Goal: Information Seeking & Learning: Learn about a topic

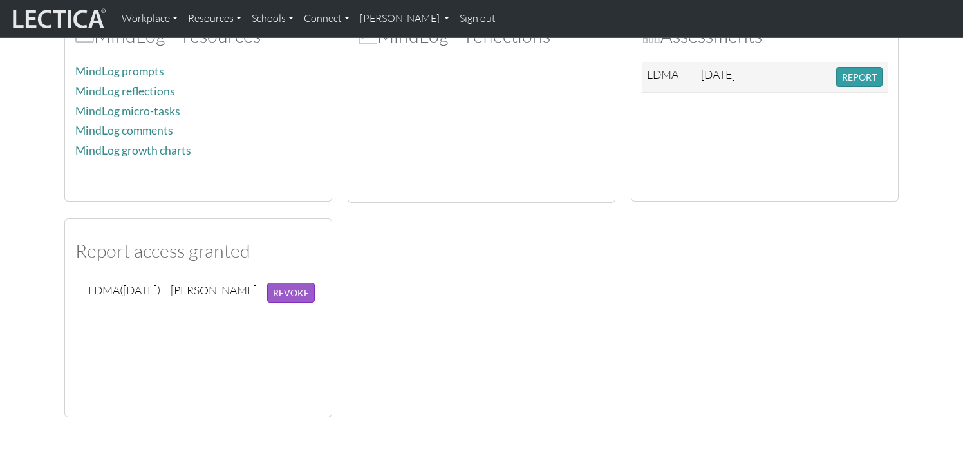
scroll to position [339, 0]
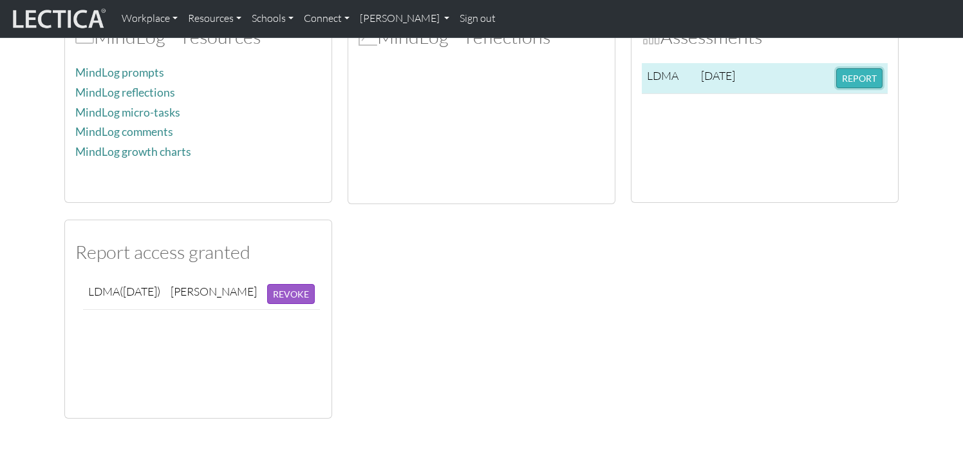
click at [858, 75] on button "REPORT" at bounding box center [859, 78] width 46 height 20
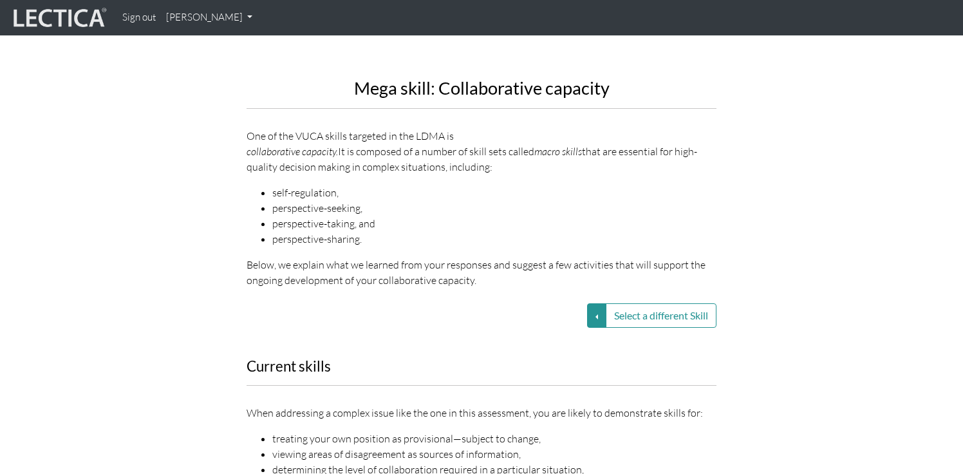
scroll to position [1506, 0]
click at [617, 303] on button "Select a different Skill" at bounding box center [661, 315] width 111 height 24
click at [594, 303] on button "Select a different Skill" at bounding box center [596, 315] width 19 height 24
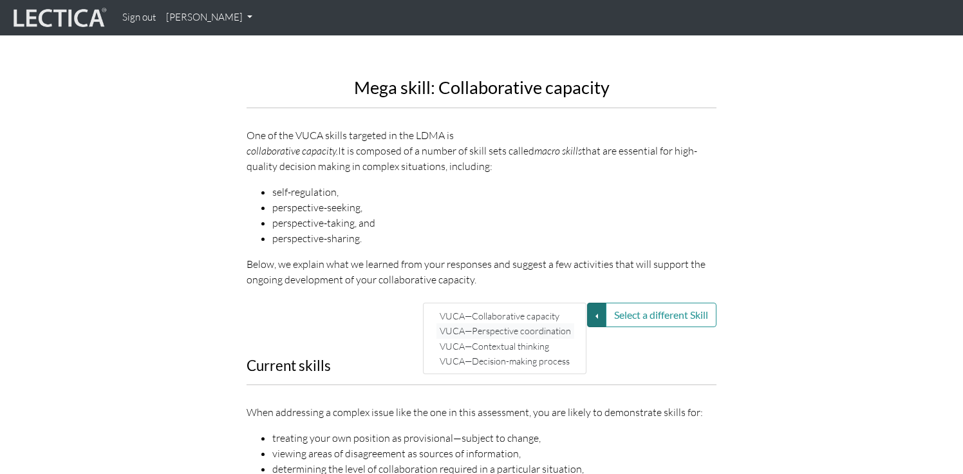
click at [552, 323] on link "VUCA—Perspective coordination" at bounding box center [506, 330] width 138 height 15
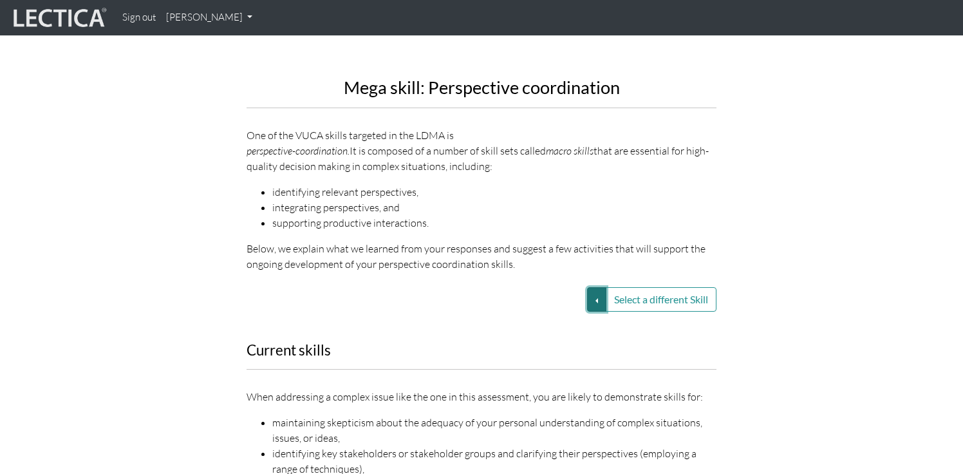
click at [593, 287] on button "Select a different Skill" at bounding box center [596, 299] width 19 height 24
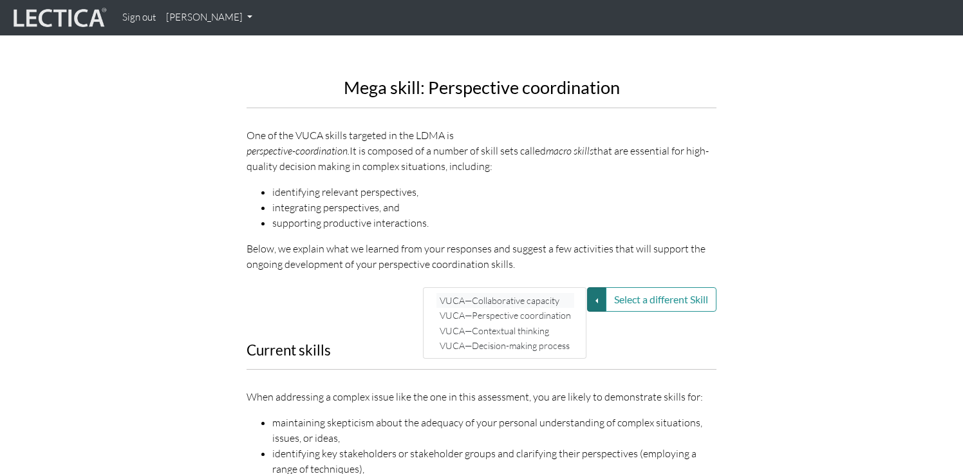
click at [540, 293] on link "VUCA—Collaborative capacity" at bounding box center [506, 300] width 138 height 15
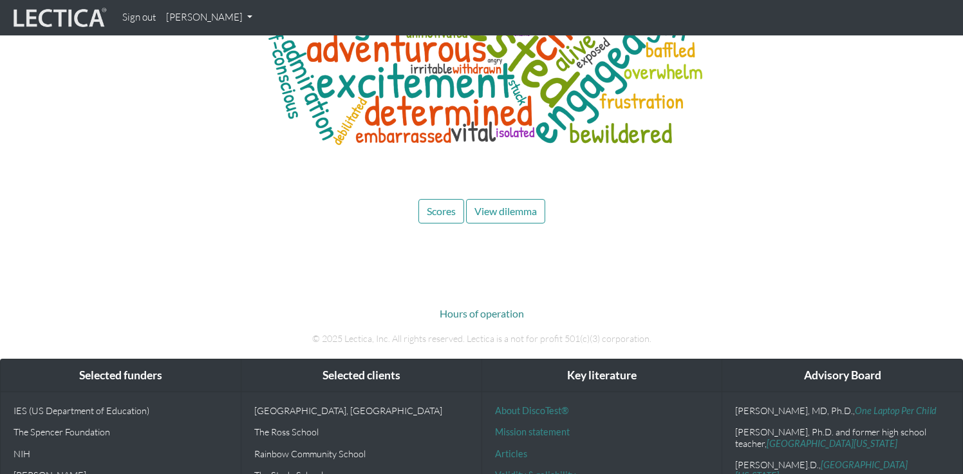
scroll to position [6230, 0]
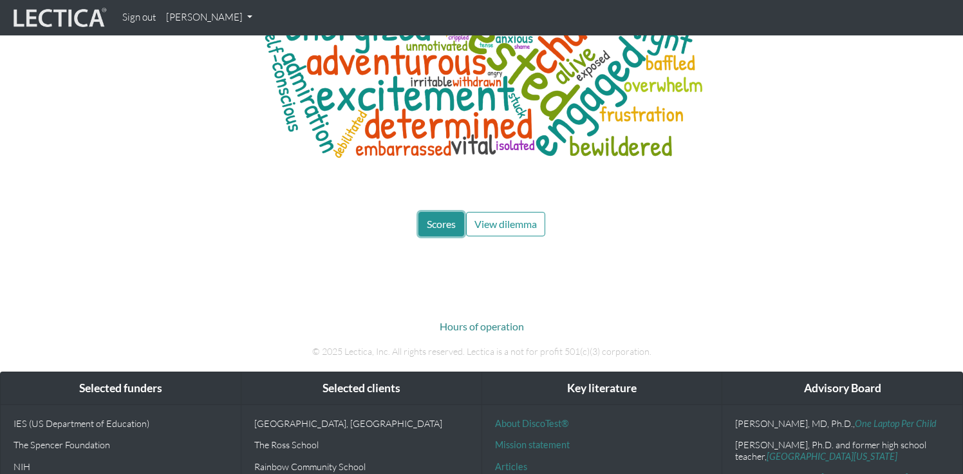
click at [437, 218] on span "Scores" at bounding box center [441, 224] width 29 height 12
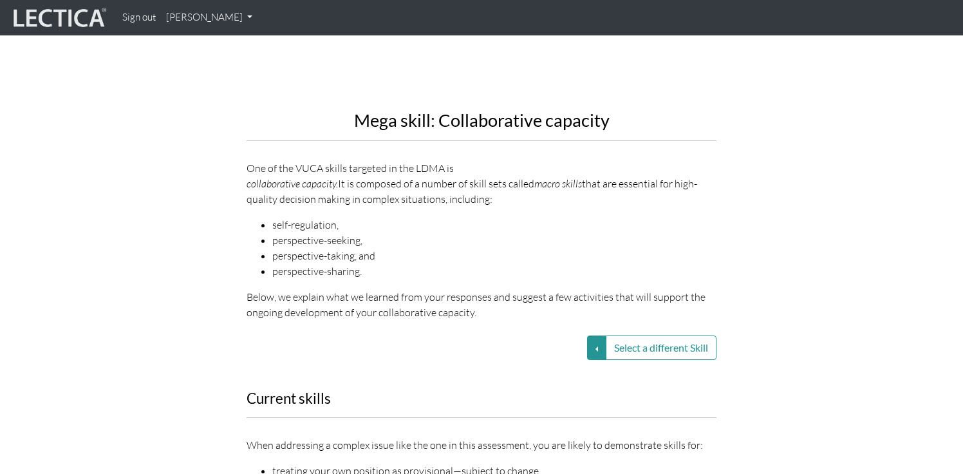
scroll to position [1468, 0]
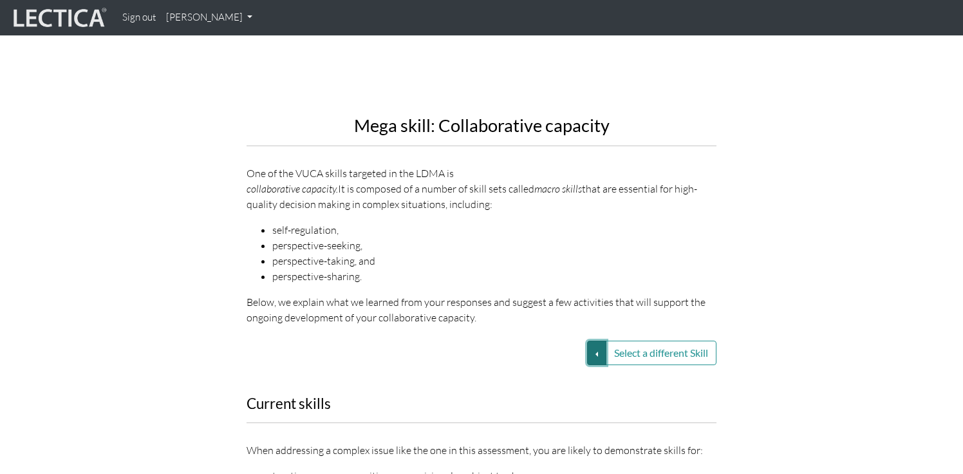
click at [598, 341] on button "Select a different Skill" at bounding box center [596, 353] width 19 height 24
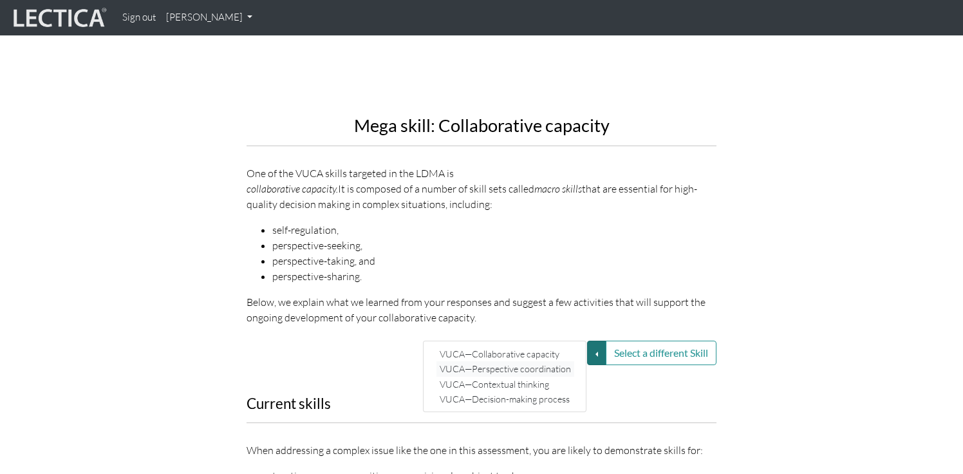
click at [562, 361] on link "VUCA—Perspective coordination" at bounding box center [506, 368] width 138 height 15
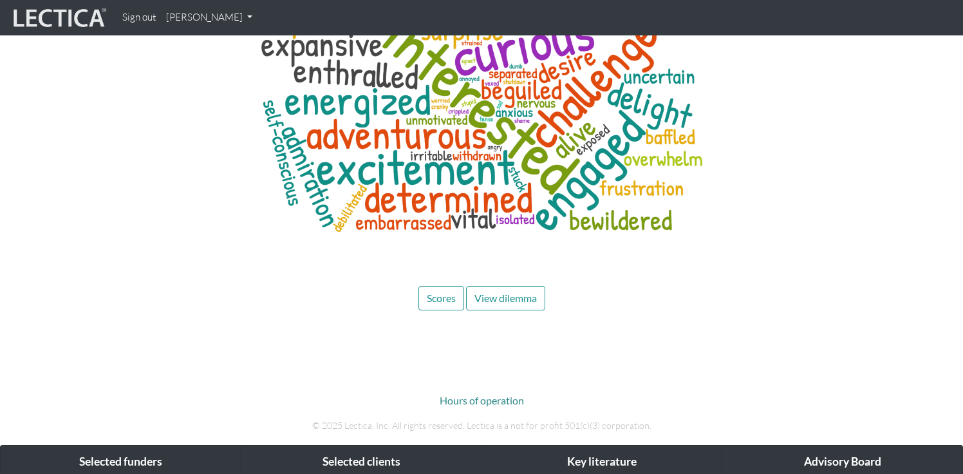
scroll to position [5040, 0]
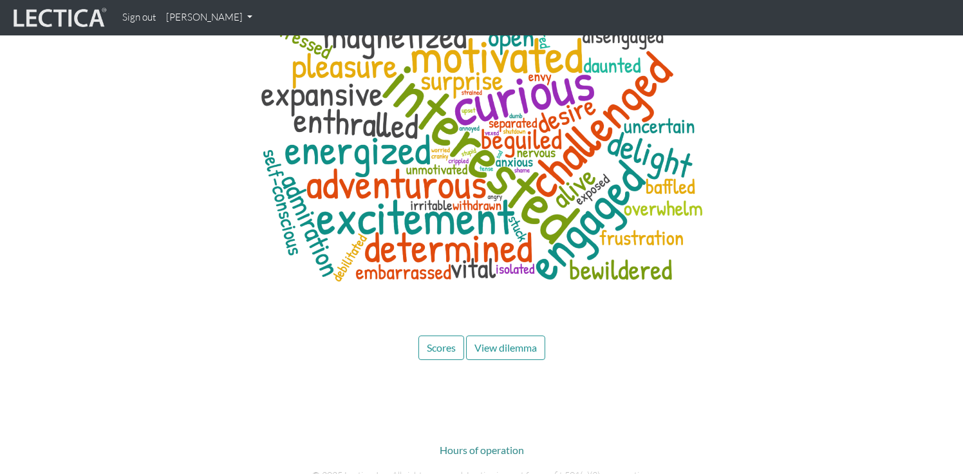
click at [442, 341] on span "Scores" at bounding box center [441, 347] width 29 height 12
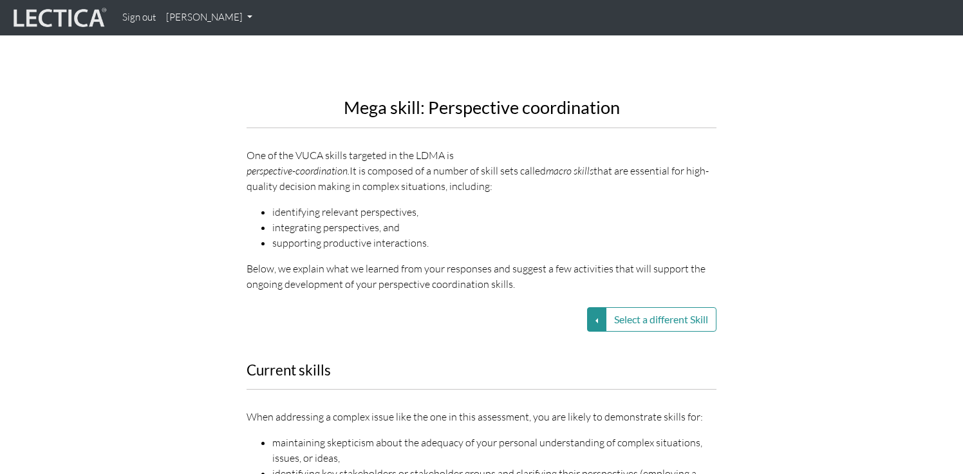
scroll to position [1438, 0]
